Goal: Task Accomplishment & Management: Manage account settings

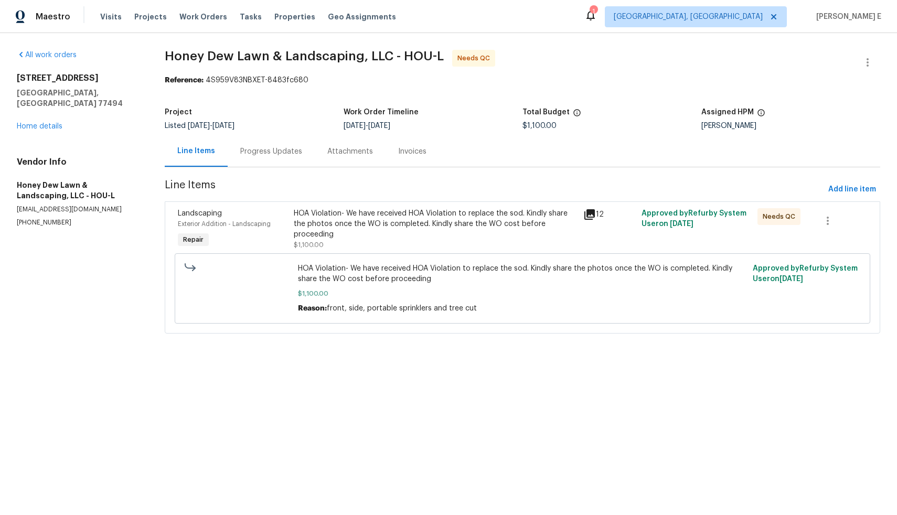
click at [290, 153] on div "Progress Updates" at bounding box center [271, 151] width 62 height 10
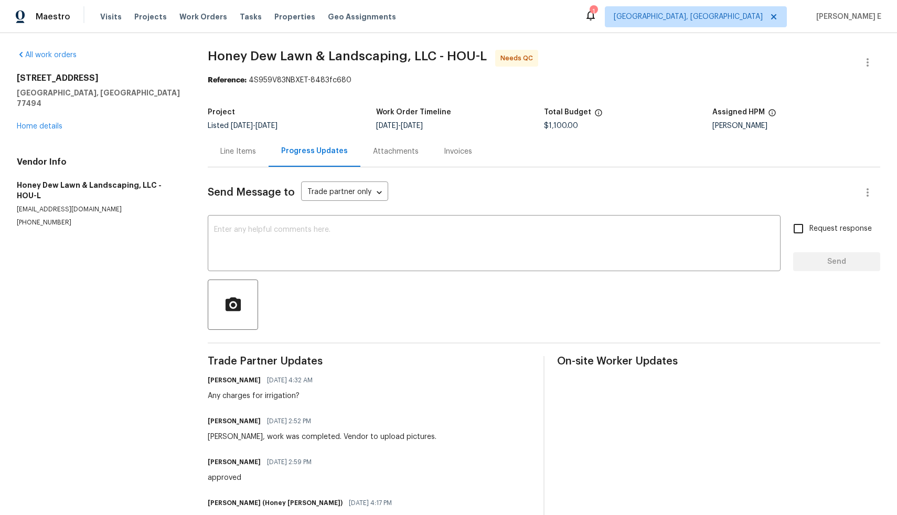
scroll to position [87, 0]
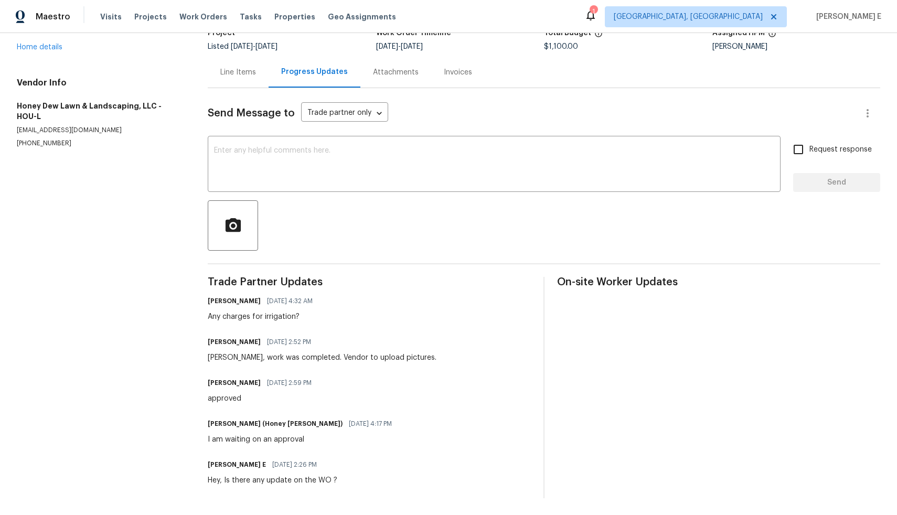
click at [231, 67] on div "Line Items" at bounding box center [238, 72] width 36 height 10
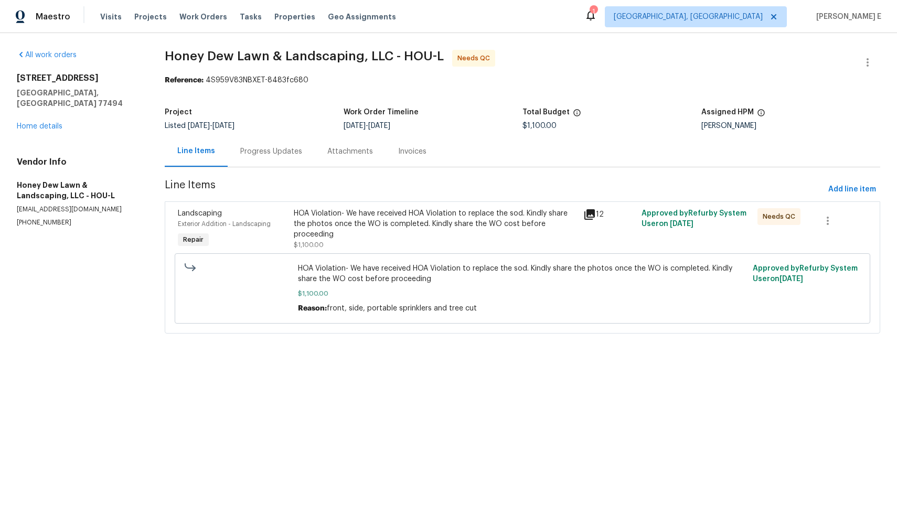
click at [371, 230] on div "HOA Violation- We have received HOA Violation to replace the sod. Kindly share …" at bounding box center [436, 223] width 284 height 31
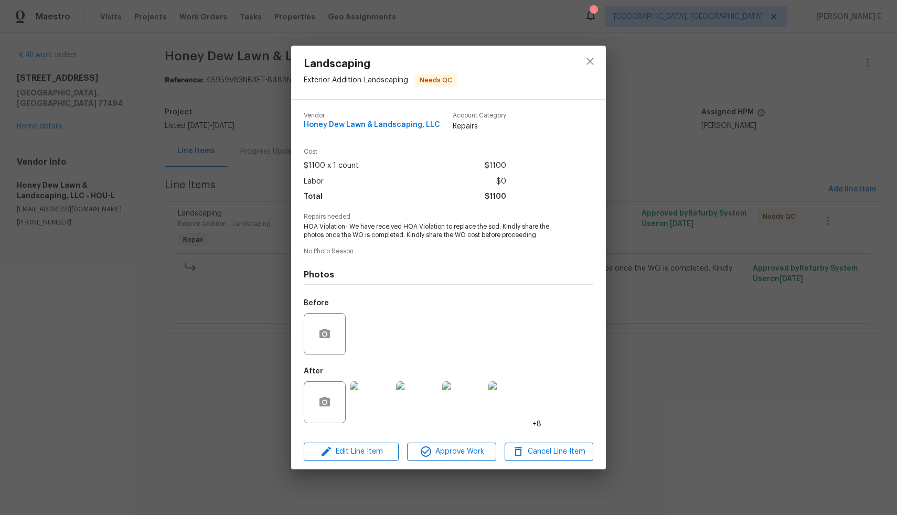
click at [362, 401] on img at bounding box center [371, 402] width 42 height 42
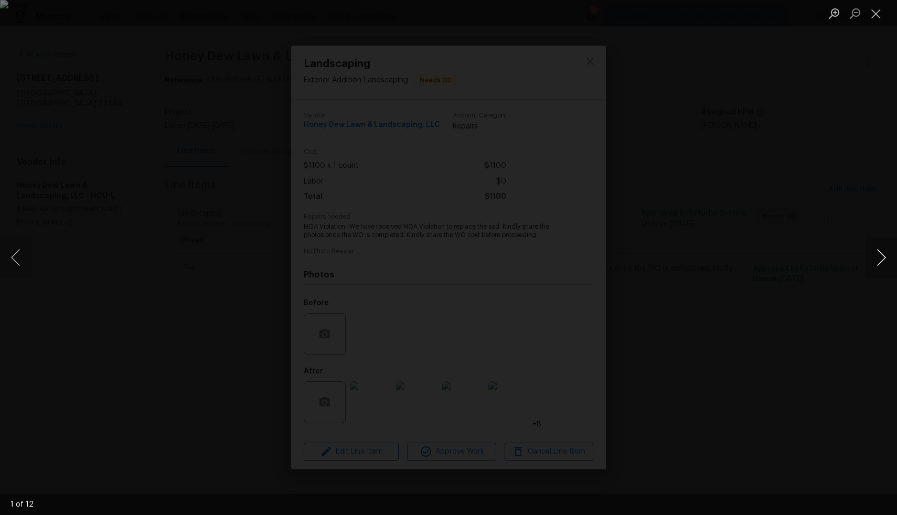
click at [881, 257] on button "Next image" at bounding box center [880, 257] width 31 height 42
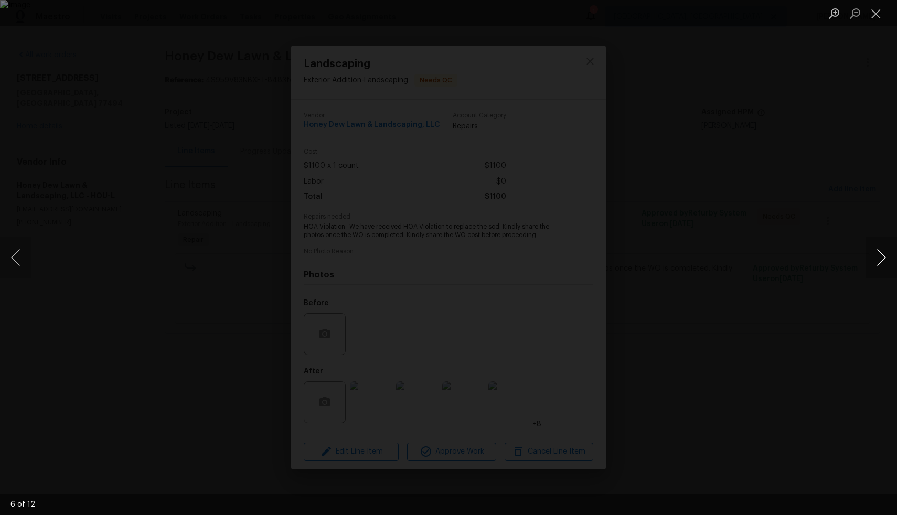
click at [880, 263] on button "Next image" at bounding box center [880, 257] width 31 height 42
click at [826, 316] on div "Lightbox" at bounding box center [448, 257] width 897 height 515
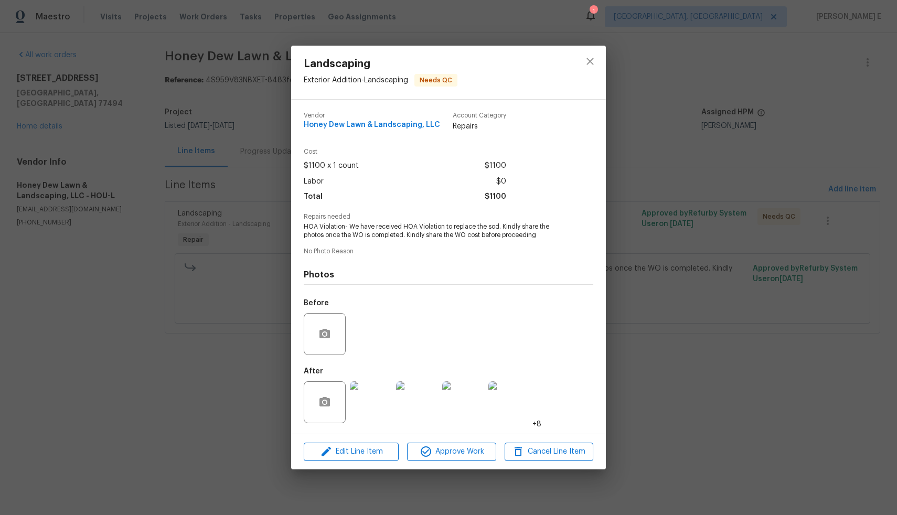
click at [655, 383] on div "Landscaping Exterior Addition - Landscaping Needs QC Vendor Honey Dew Lawn & La…" at bounding box center [448, 257] width 897 height 515
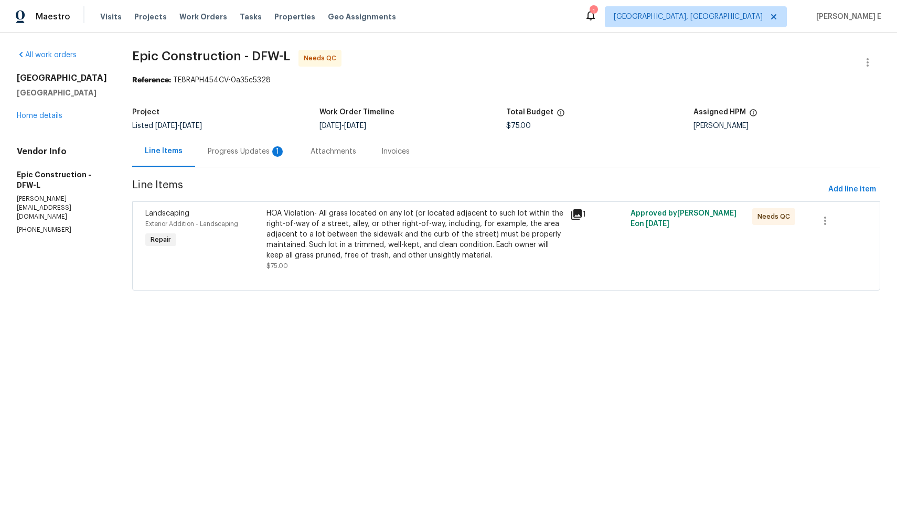
click at [243, 152] on div "Progress Updates 1" at bounding box center [247, 151] width 78 height 10
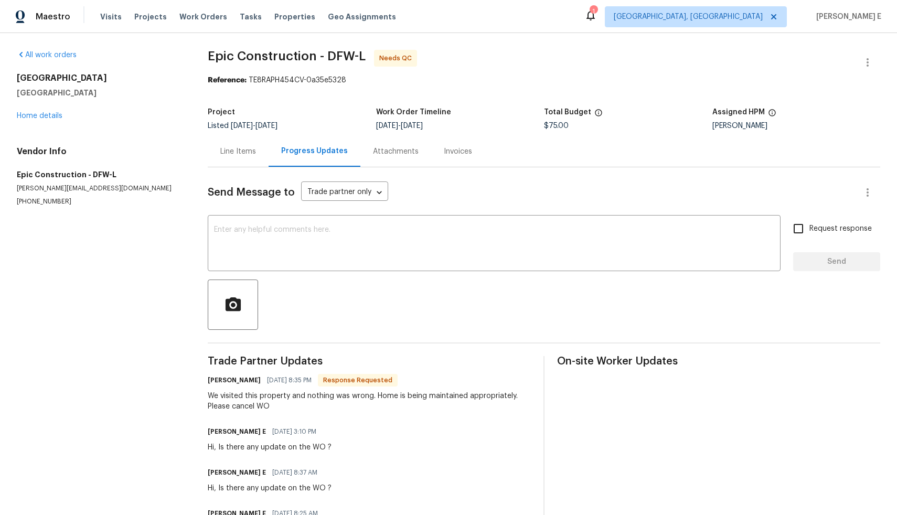
click at [243, 152] on div "Line Items" at bounding box center [238, 151] width 36 height 10
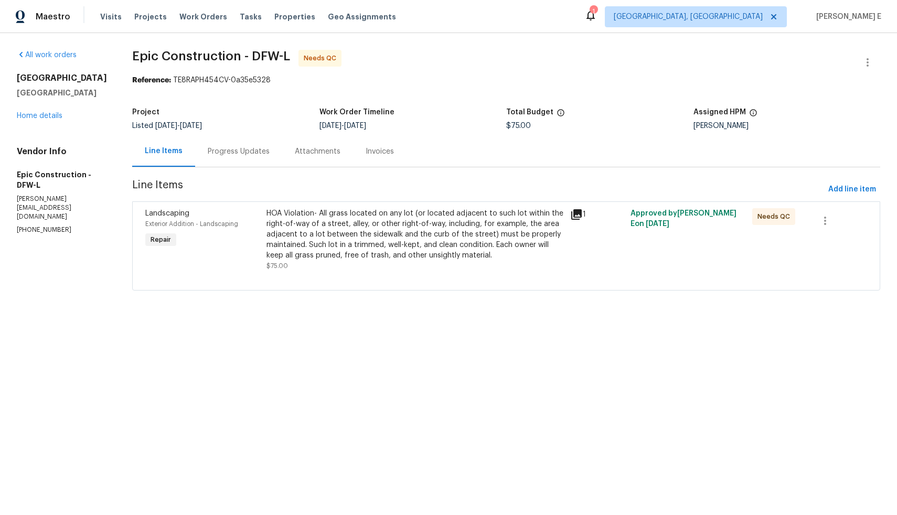
click at [243, 152] on div "Progress Updates" at bounding box center [239, 151] width 62 height 10
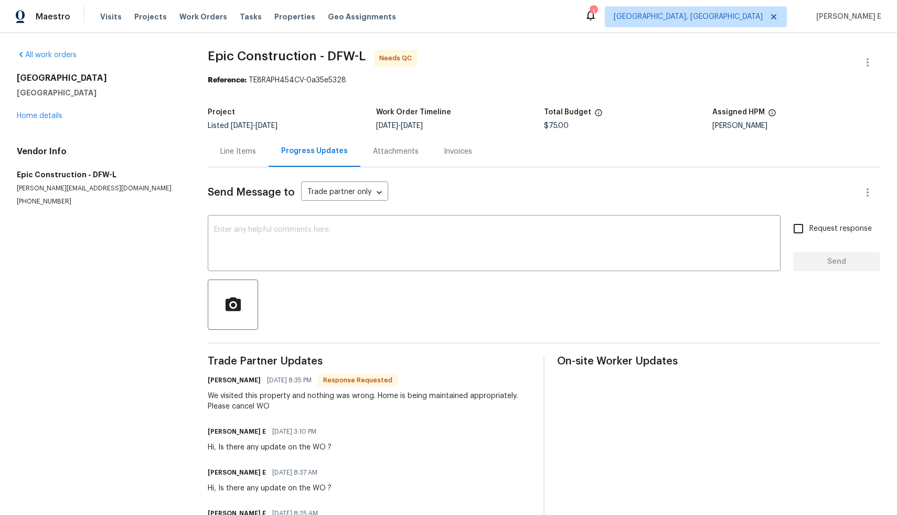
click at [243, 152] on div "Line Items" at bounding box center [238, 151] width 36 height 10
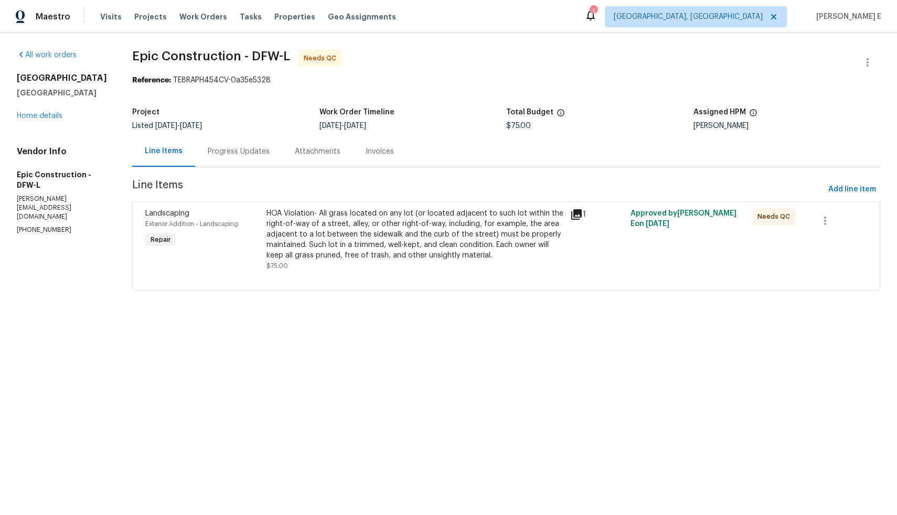
click at [243, 152] on div "Progress Updates" at bounding box center [239, 151] width 62 height 10
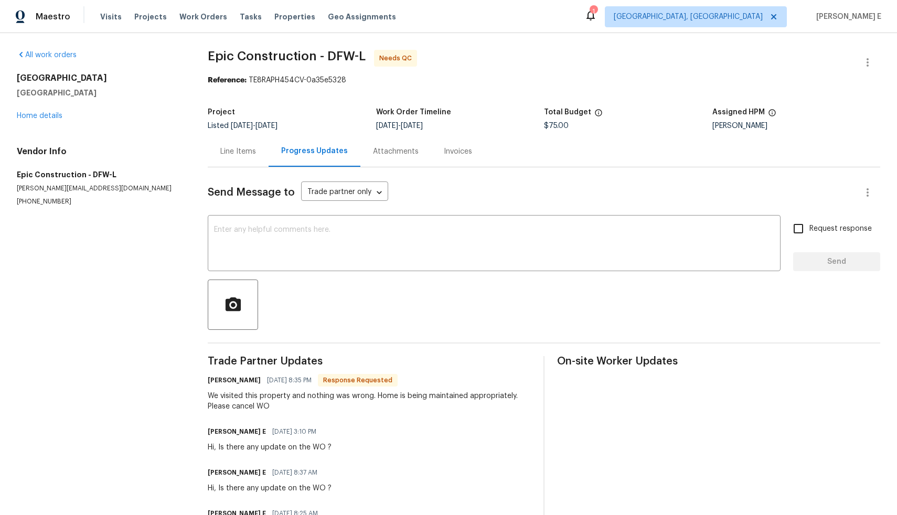
click at [243, 152] on div "Line Items" at bounding box center [238, 151] width 36 height 10
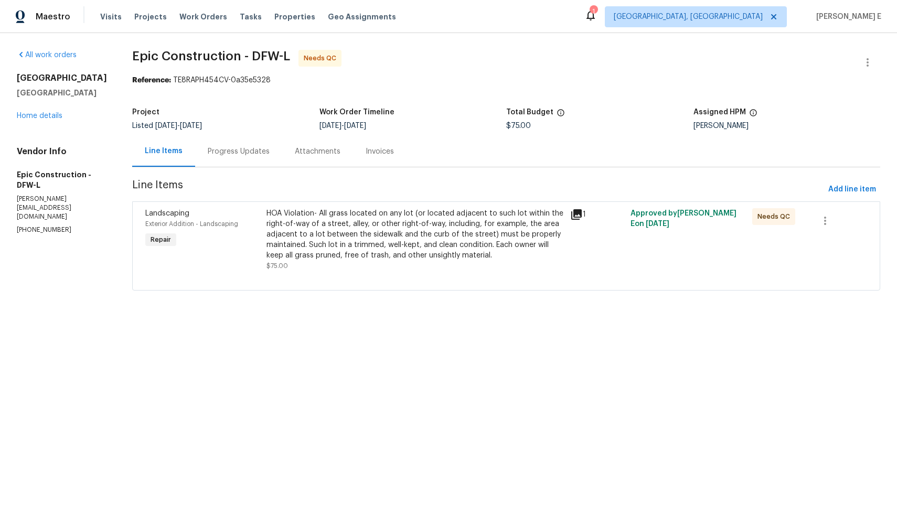
click at [227, 149] on div "Progress Updates" at bounding box center [239, 151] width 62 height 10
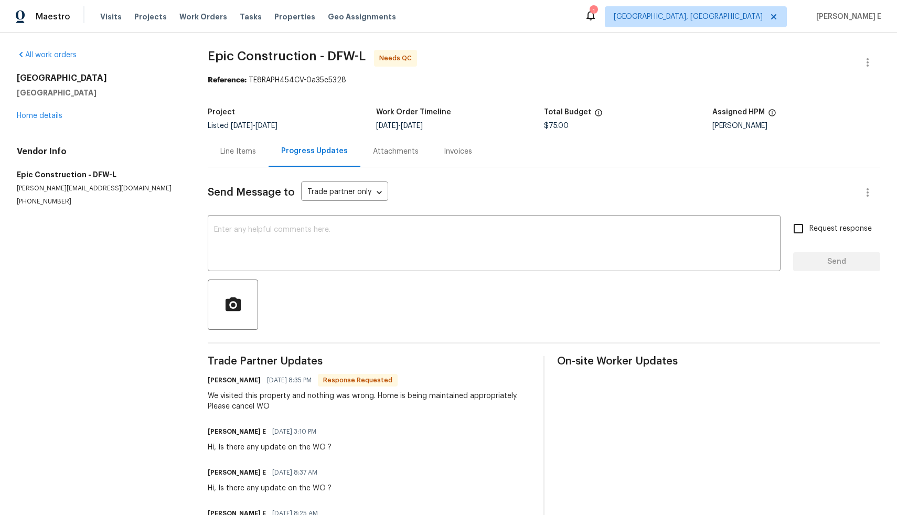
click at [250, 156] on div "Line Items" at bounding box center [238, 151] width 36 height 10
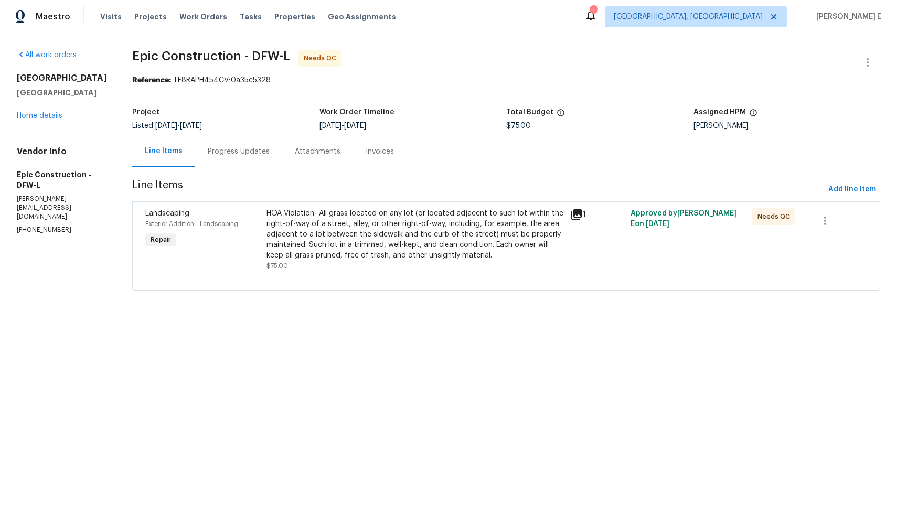
click at [365, 234] on div "HOA Violation- All grass located on any lot (or located adjacent to such lot wi…" at bounding box center [414, 234] width 297 height 52
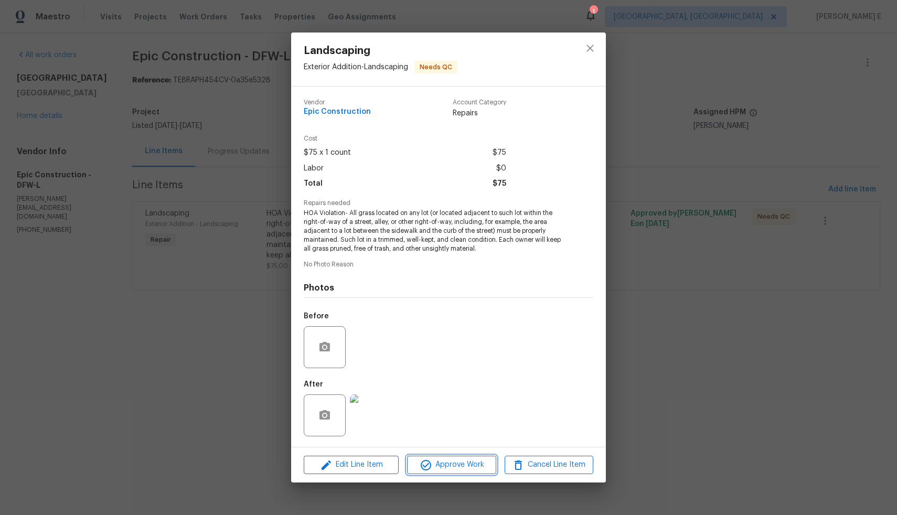
click at [459, 467] on span "Approve Work" at bounding box center [451, 464] width 82 height 13
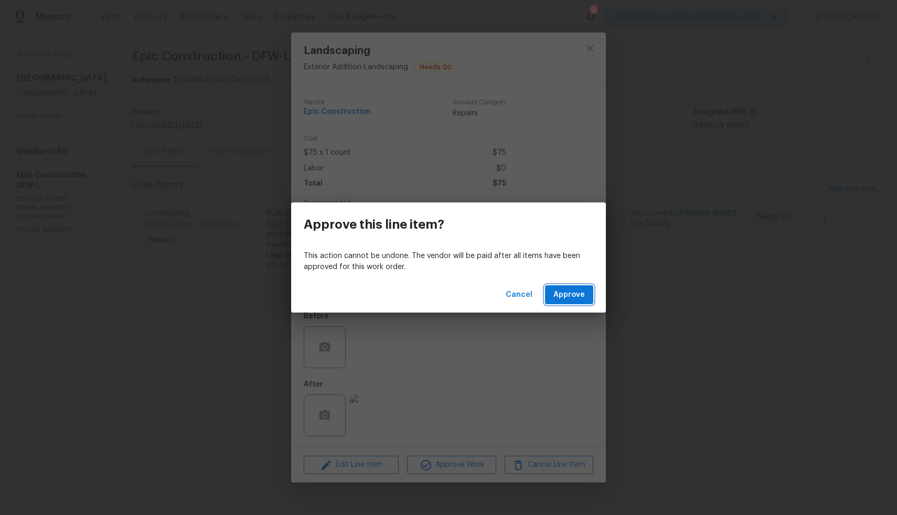
click at [584, 296] on span "Approve" at bounding box center [568, 294] width 31 height 13
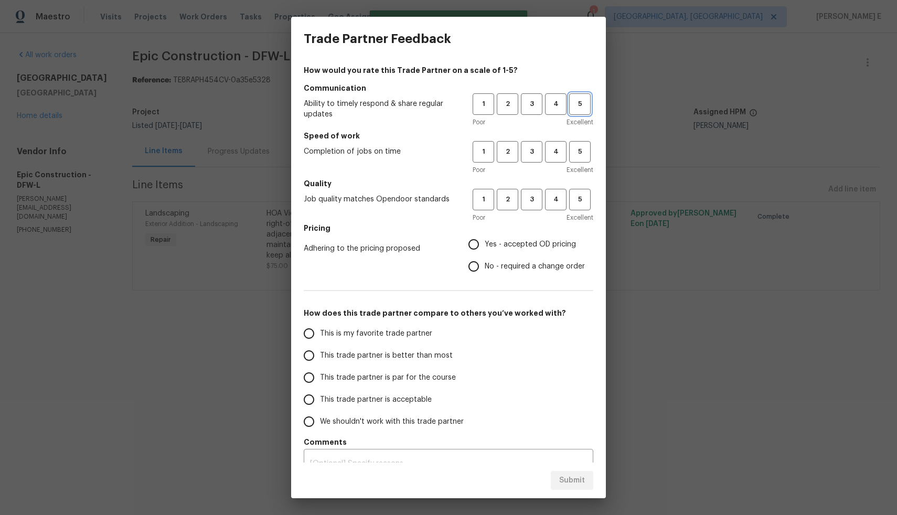
click at [574, 107] on span "5" at bounding box center [579, 104] width 19 height 12
click at [572, 146] on span "5" at bounding box center [579, 152] width 19 height 12
click at [570, 195] on span "5" at bounding box center [579, 199] width 19 height 12
click at [466, 243] on input "Yes - accepted OD pricing" at bounding box center [473, 244] width 22 height 22
radio input "true"
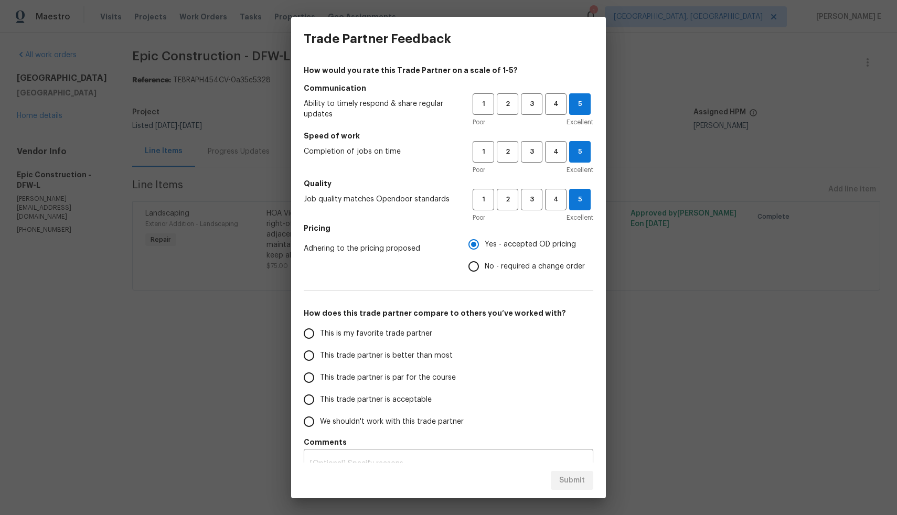
click at [386, 329] on span "This is my favorite trade partner" at bounding box center [376, 333] width 112 height 11
click at [320, 329] on input "This is my favorite trade partner" at bounding box center [309, 333] width 22 height 22
click at [578, 487] on button "Submit" at bounding box center [572, 480] width 42 height 19
radio input "true"
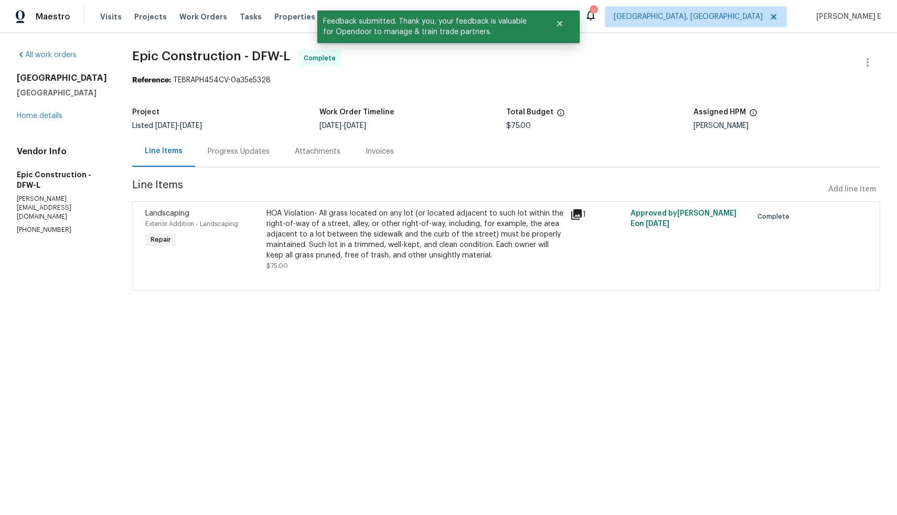
click at [369, 221] on div "HOA Violation- All grass located on any lot (or located adjacent to such lot wi…" at bounding box center [414, 234] width 297 height 52
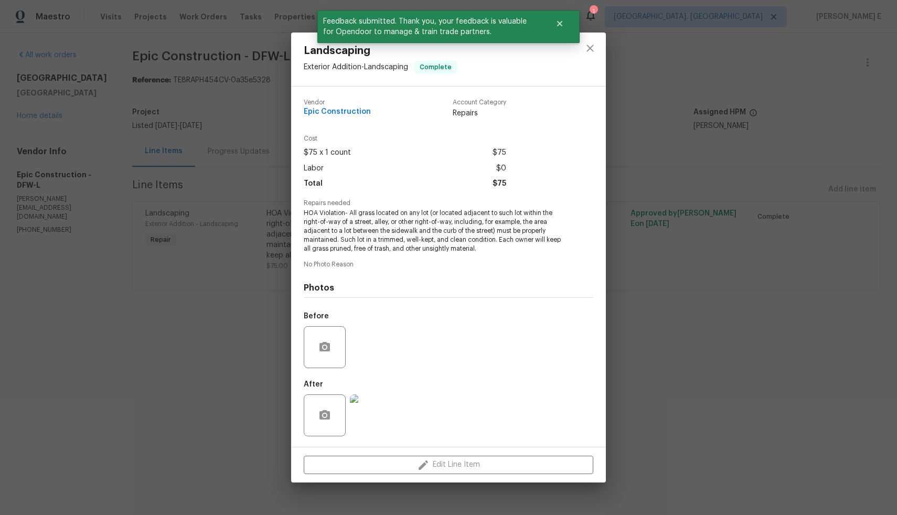
click at [373, 408] on img at bounding box center [371, 415] width 42 height 42
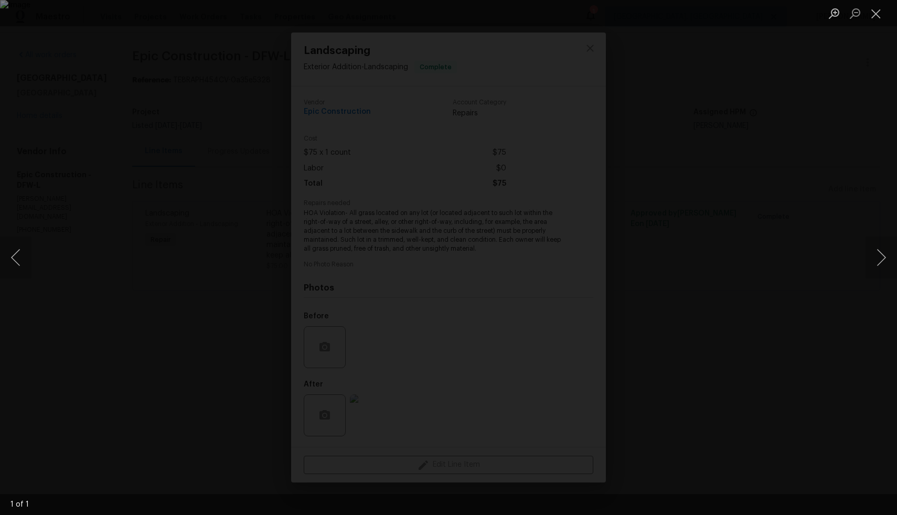
click at [165, 368] on div "Lightbox" at bounding box center [448, 257] width 897 height 515
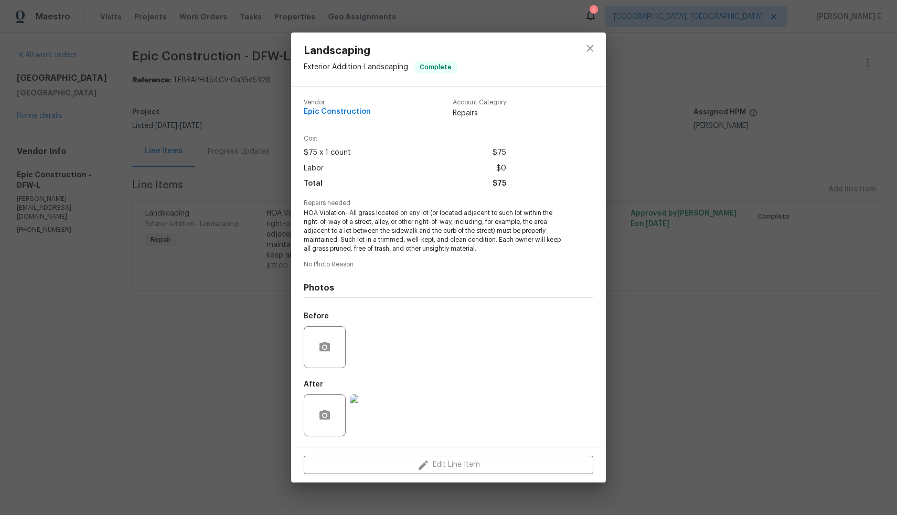
click at [165, 368] on div "Landscaping Exterior Addition - Landscaping Complete Vendor Epic Construction A…" at bounding box center [448, 257] width 897 height 515
